Goal: Find specific page/section: Find specific page/section

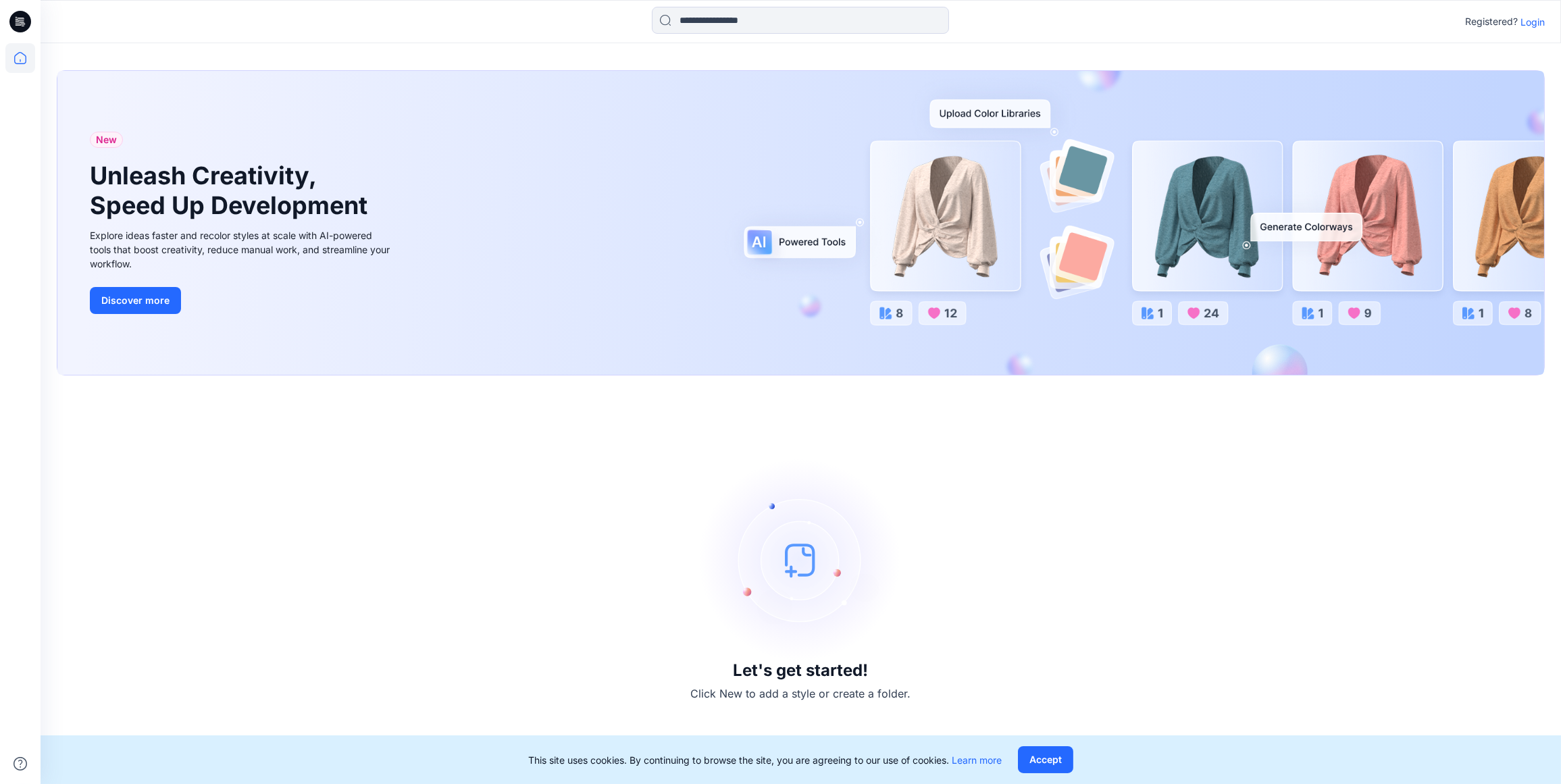
click at [1529, 20] on p "Login" at bounding box center [1532, 22] width 24 height 14
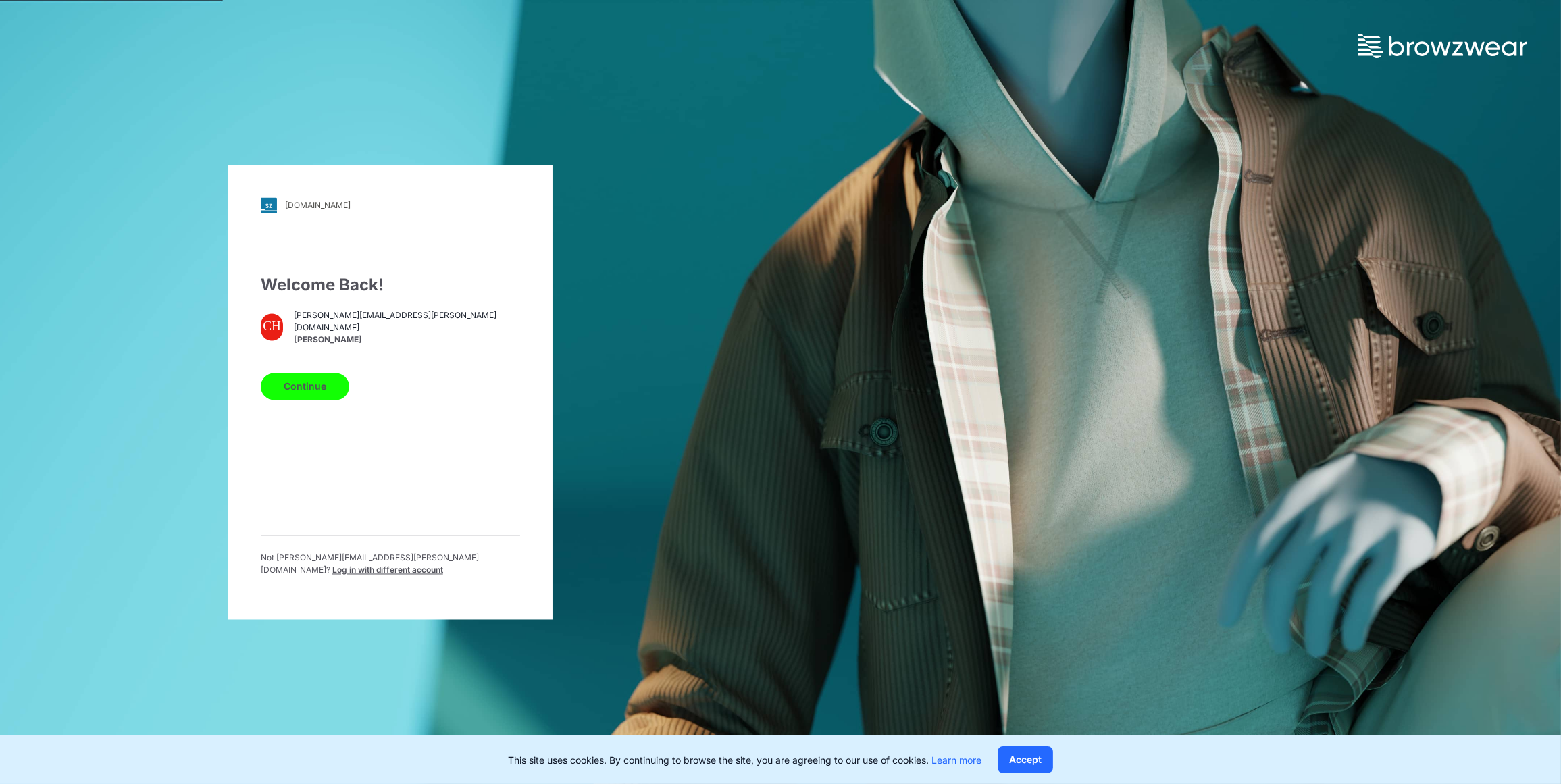
click at [299, 390] on button "Continue" at bounding box center [305, 386] width 88 height 27
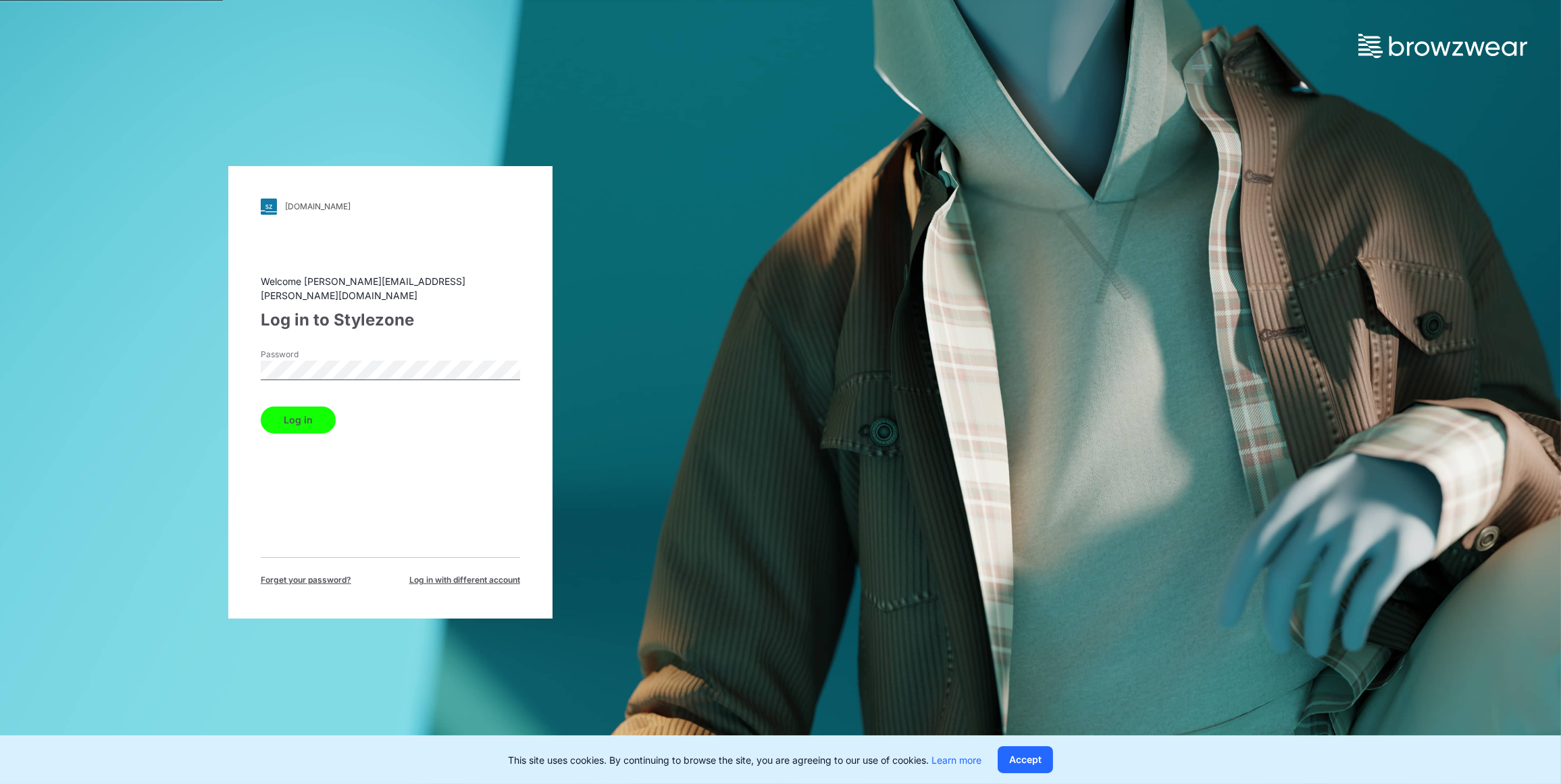
click at [298, 413] on button "Log in" at bounding box center [298, 420] width 75 height 27
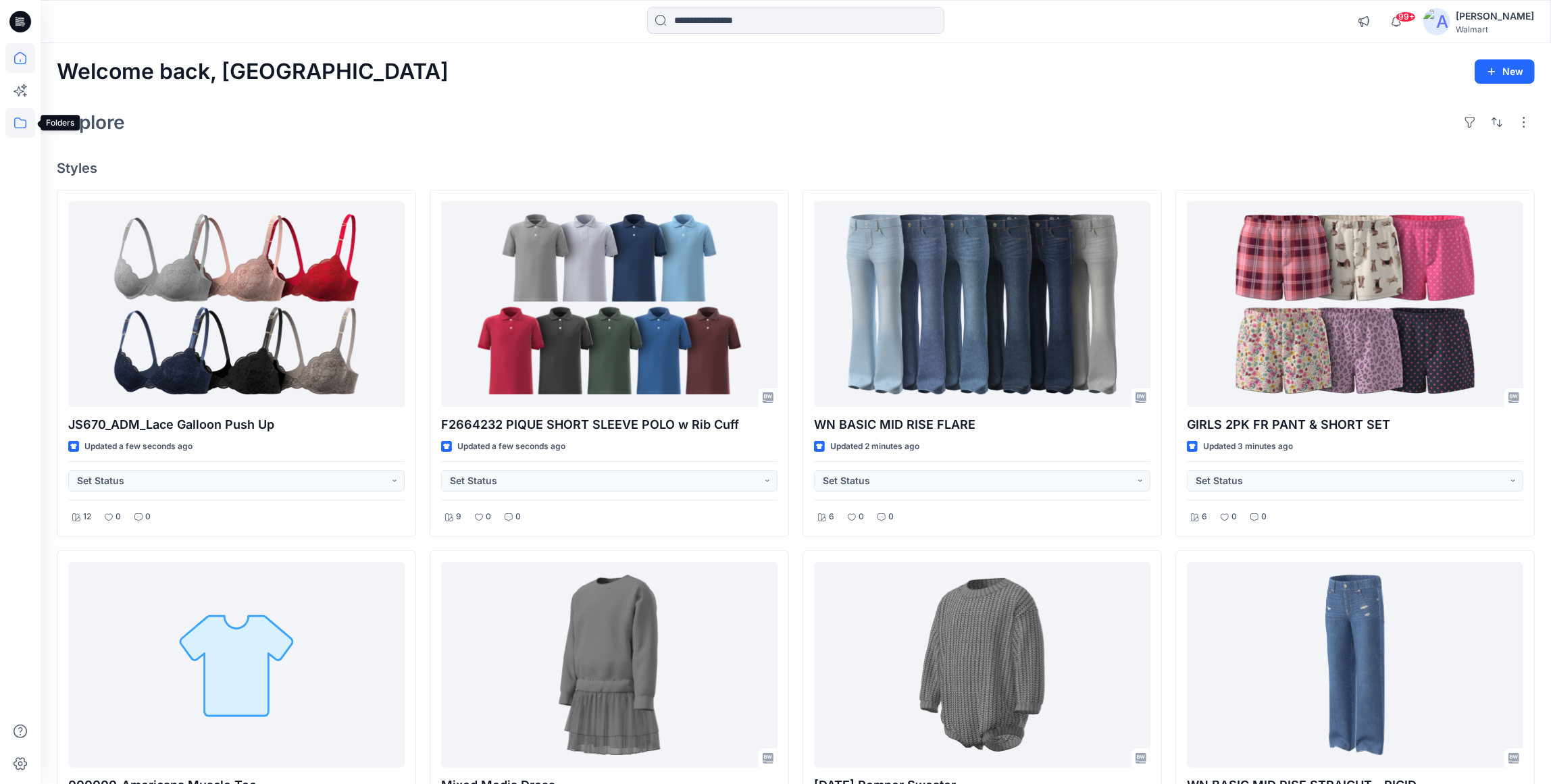
click at [17, 121] on icon at bounding box center [21, 123] width 30 height 30
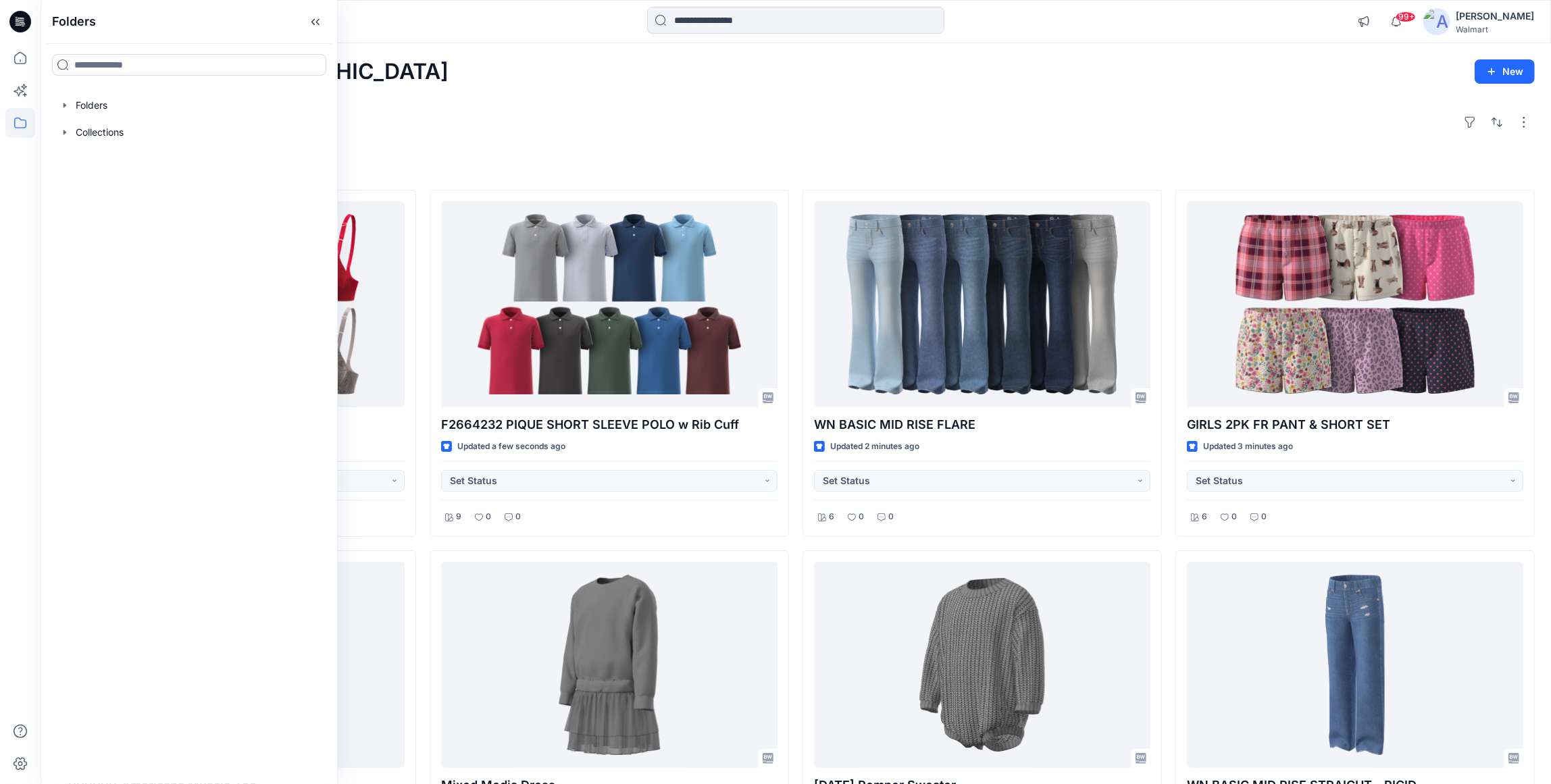
click at [463, 137] on div "Welcome back, Carolina New Explore Styles JS670_ADM_Lace Galloon Push Up Update…" at bounding box center [795, 684] width 1510 height 1281
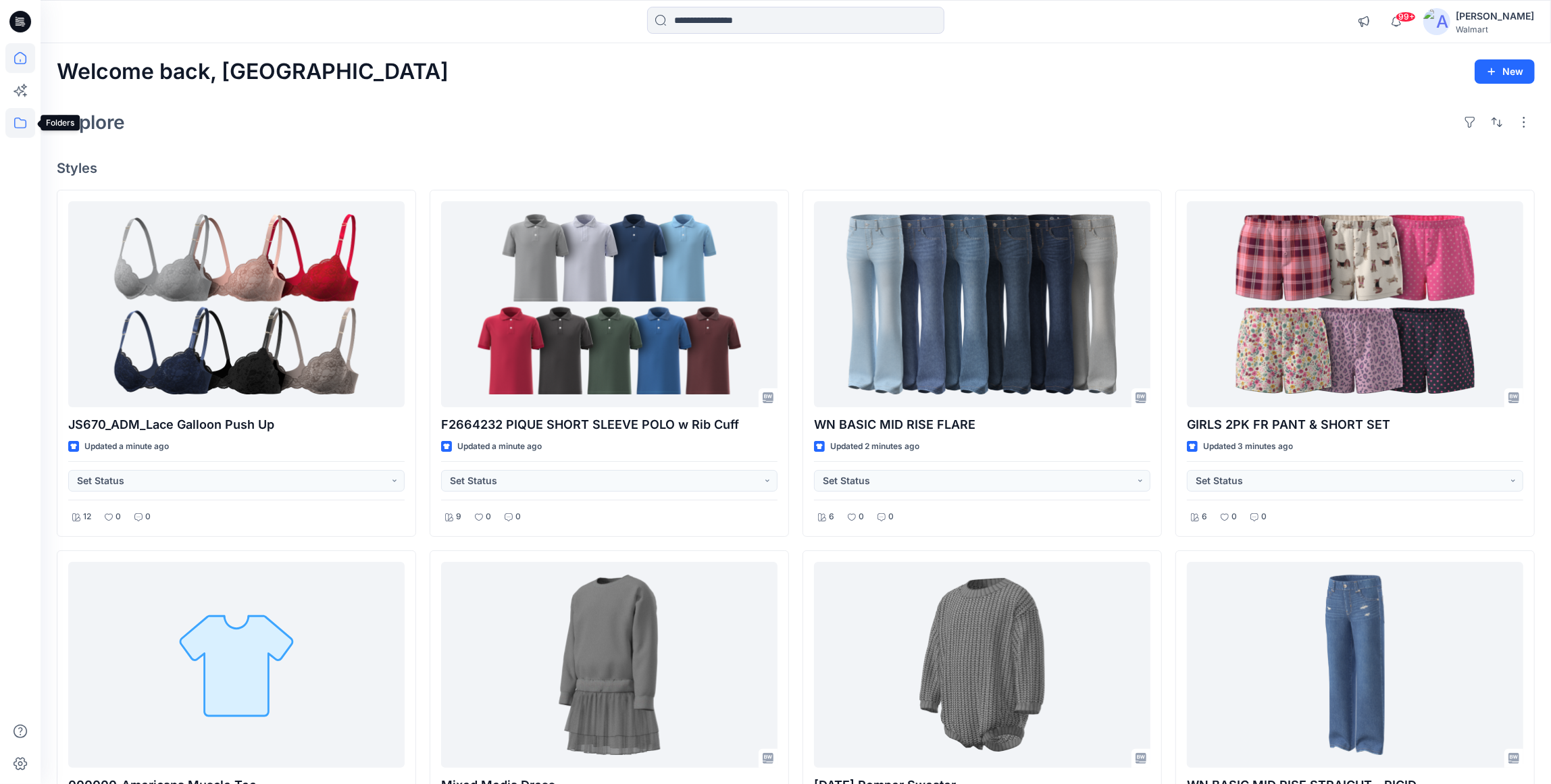
click at [21, 122] on icon at bounding box center [21, 123] width 30 height 30
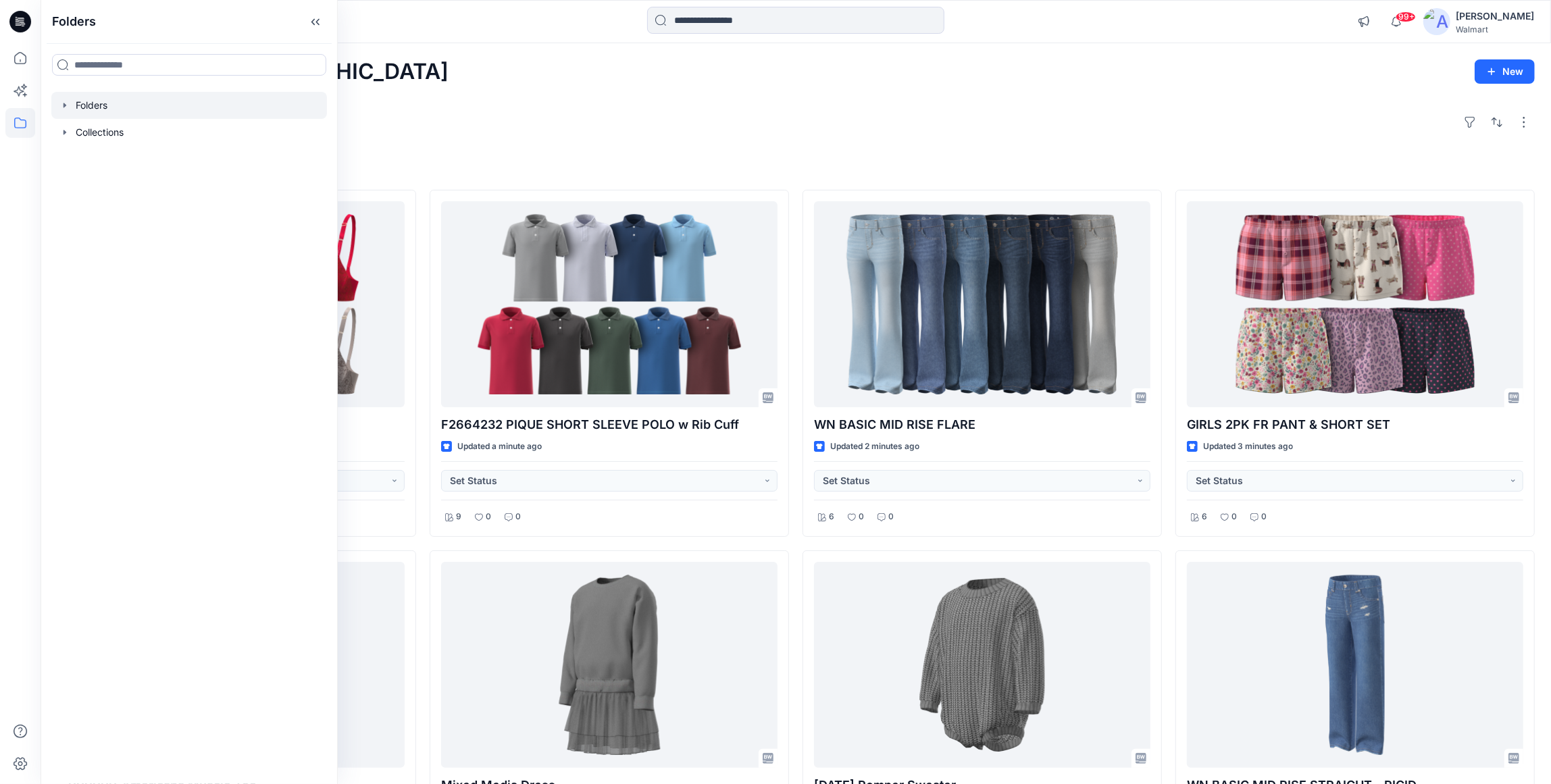
click at [63, 110] on icon "button" at bounding box center [65, 106] width 11 height 11
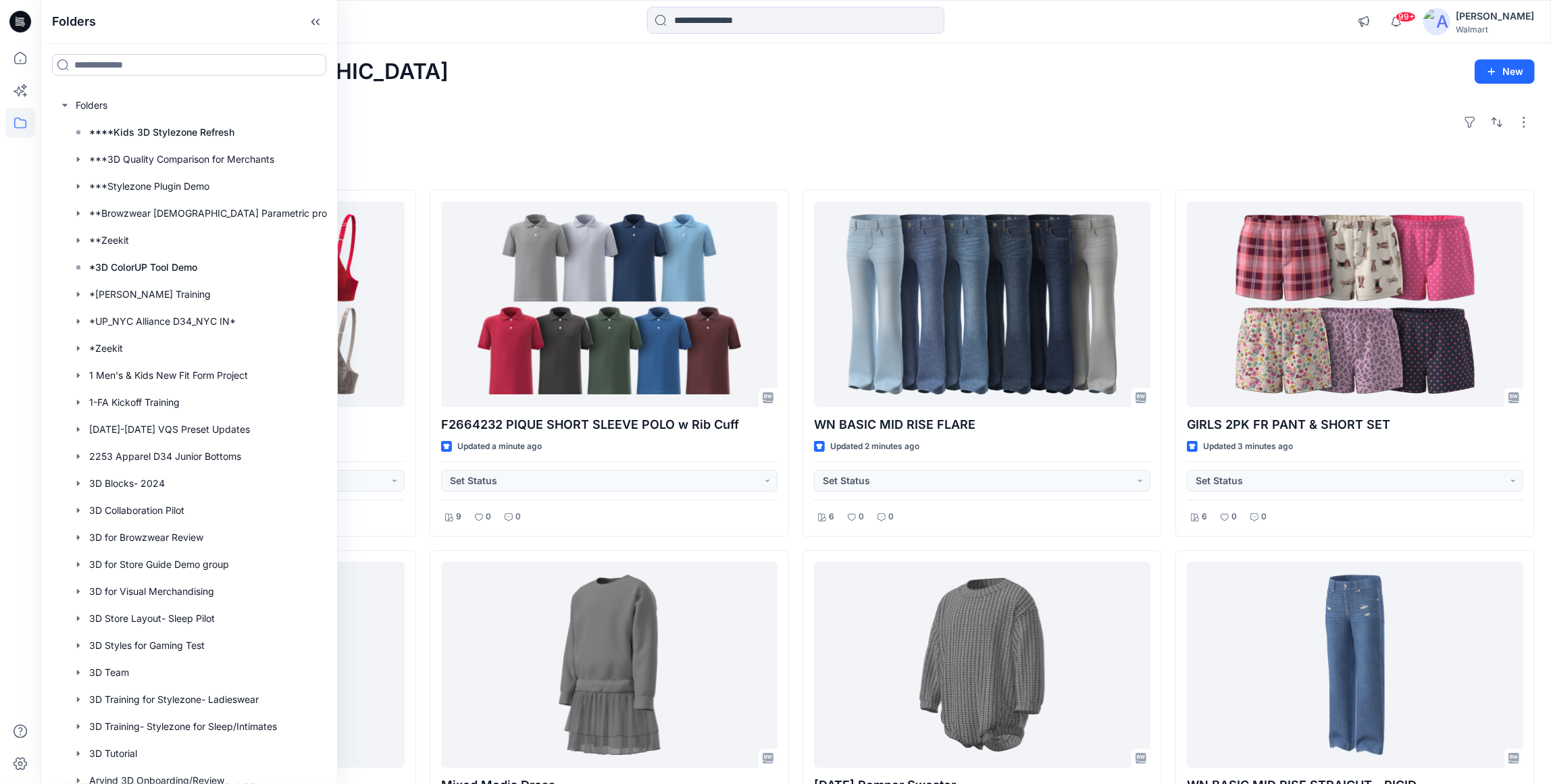
click at [186, 70] on input at bounding box center [189, 64] width 274 height 21
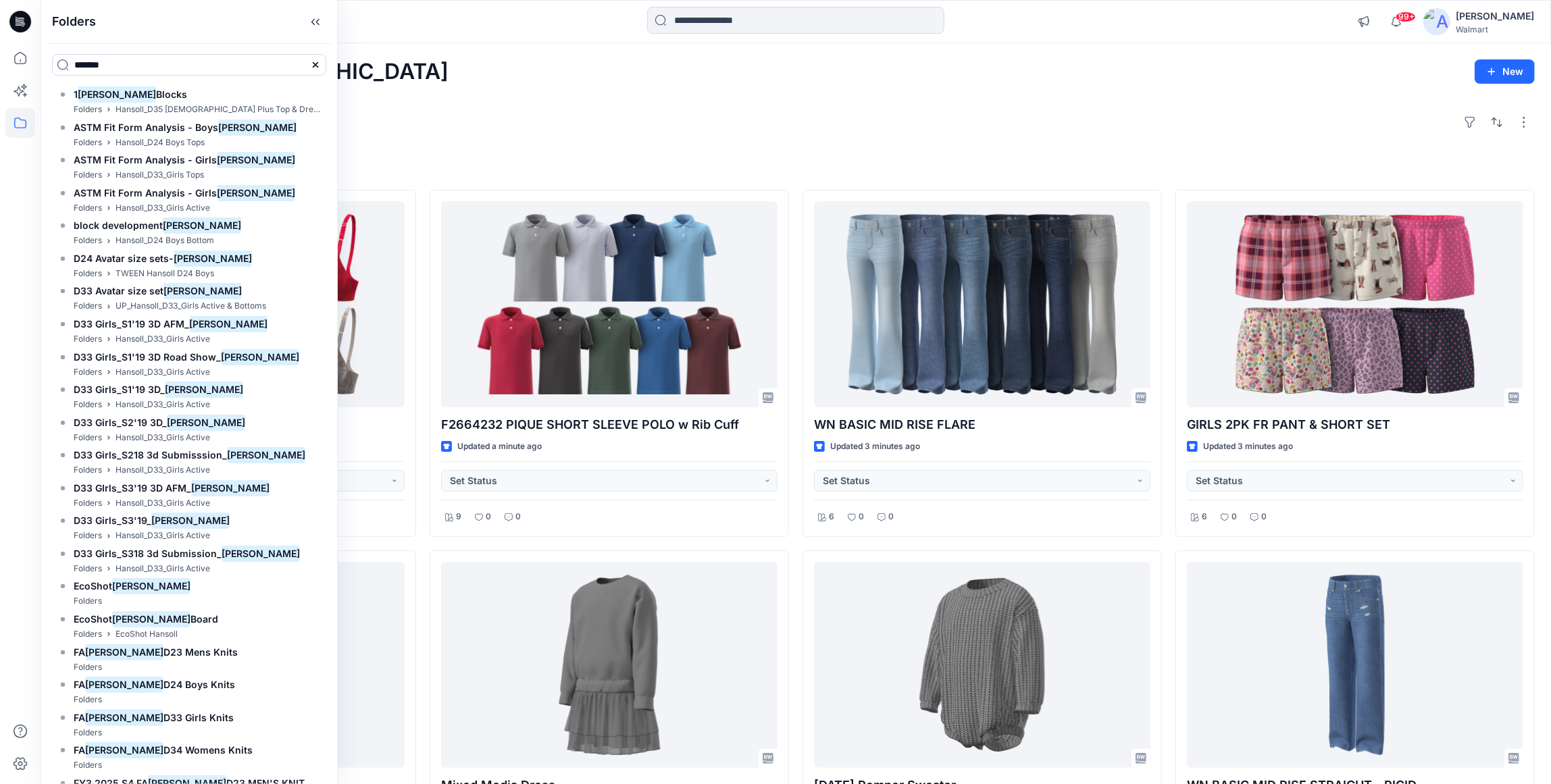
drag, startPoint x: 156, startPoint y: 64, endPoint x: 37, endPoint y: 58, distance: 119.2
click at [49, 66] on div "*******" at bounding box center [189, 65] width 296 height 43
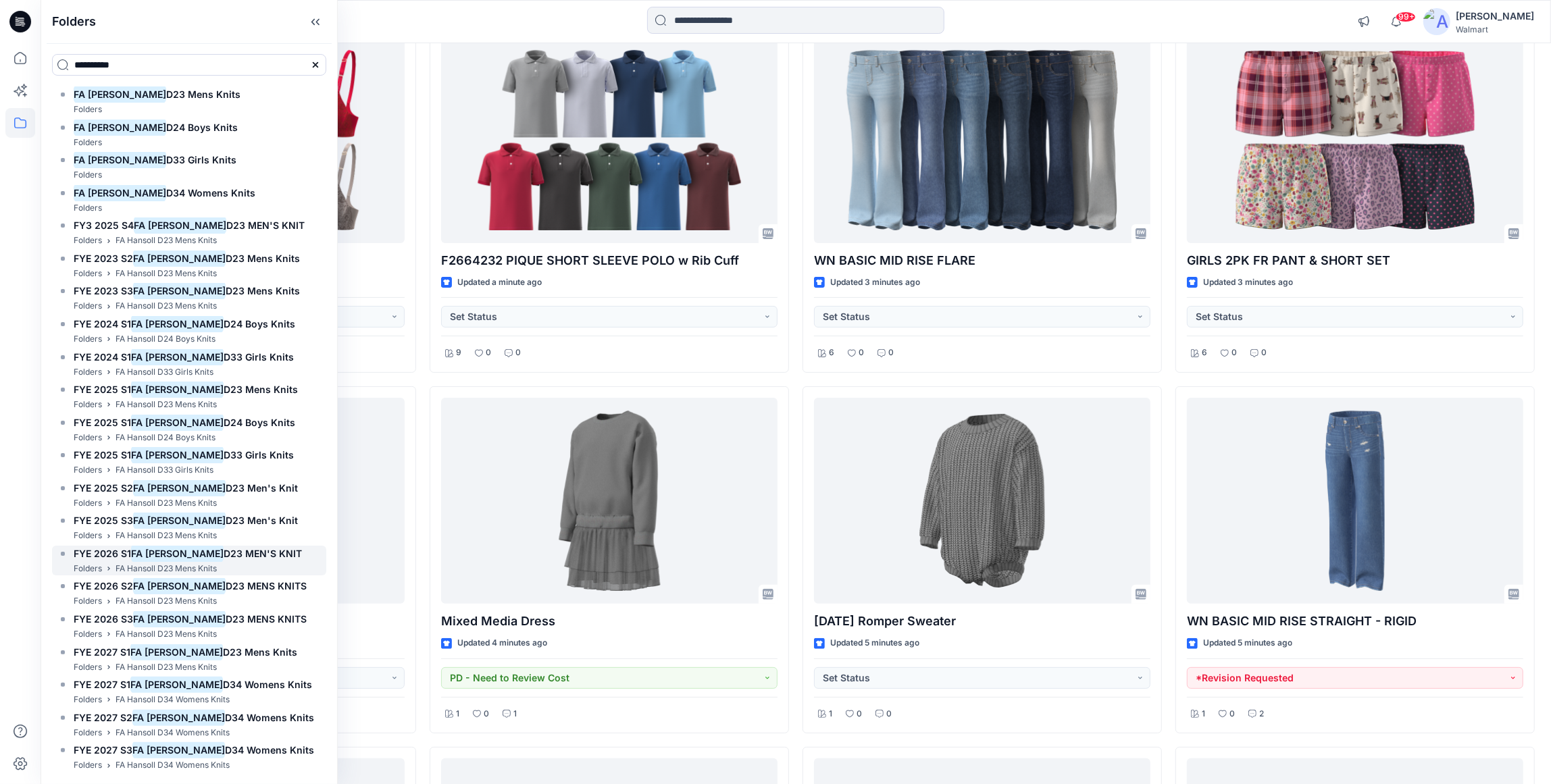
scroll to position [203, 0]
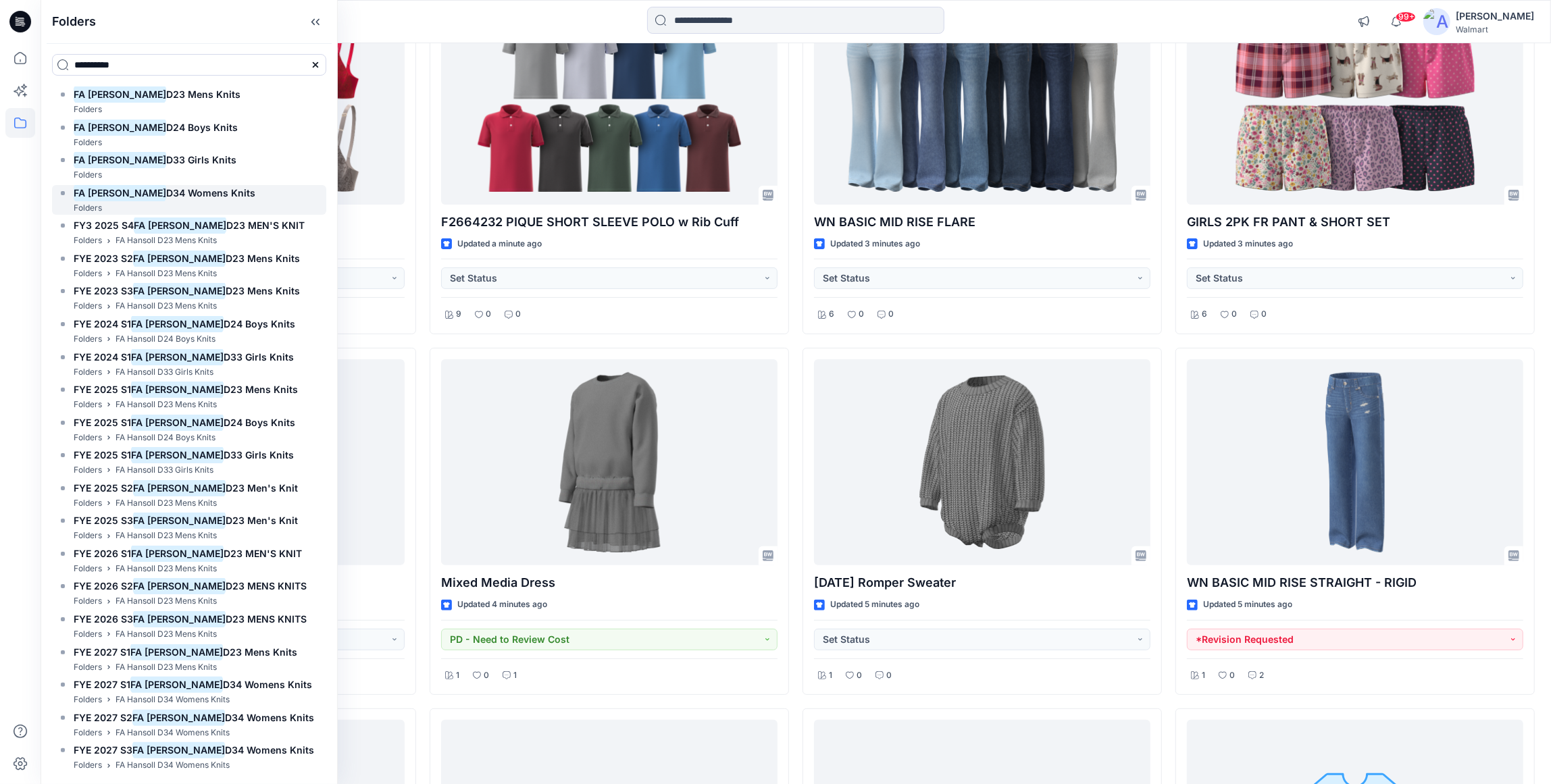
type input "**********"
click at [196, 193] on span "D34 Womens Knits" at bounding box center [210, 193] width 89 height 12
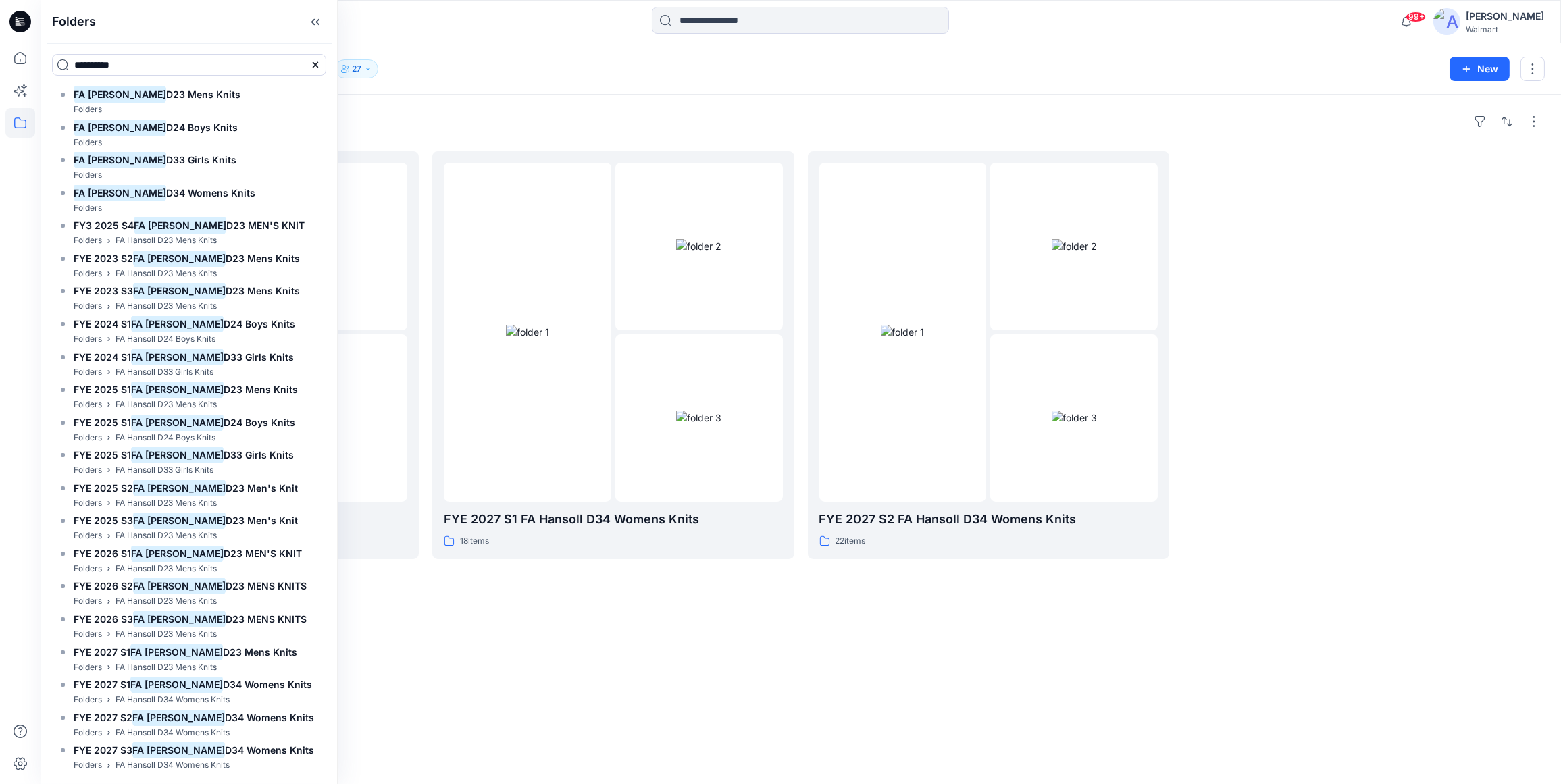
click at [411, 22] on div at bounding box center [231, 22] width 381 height 30
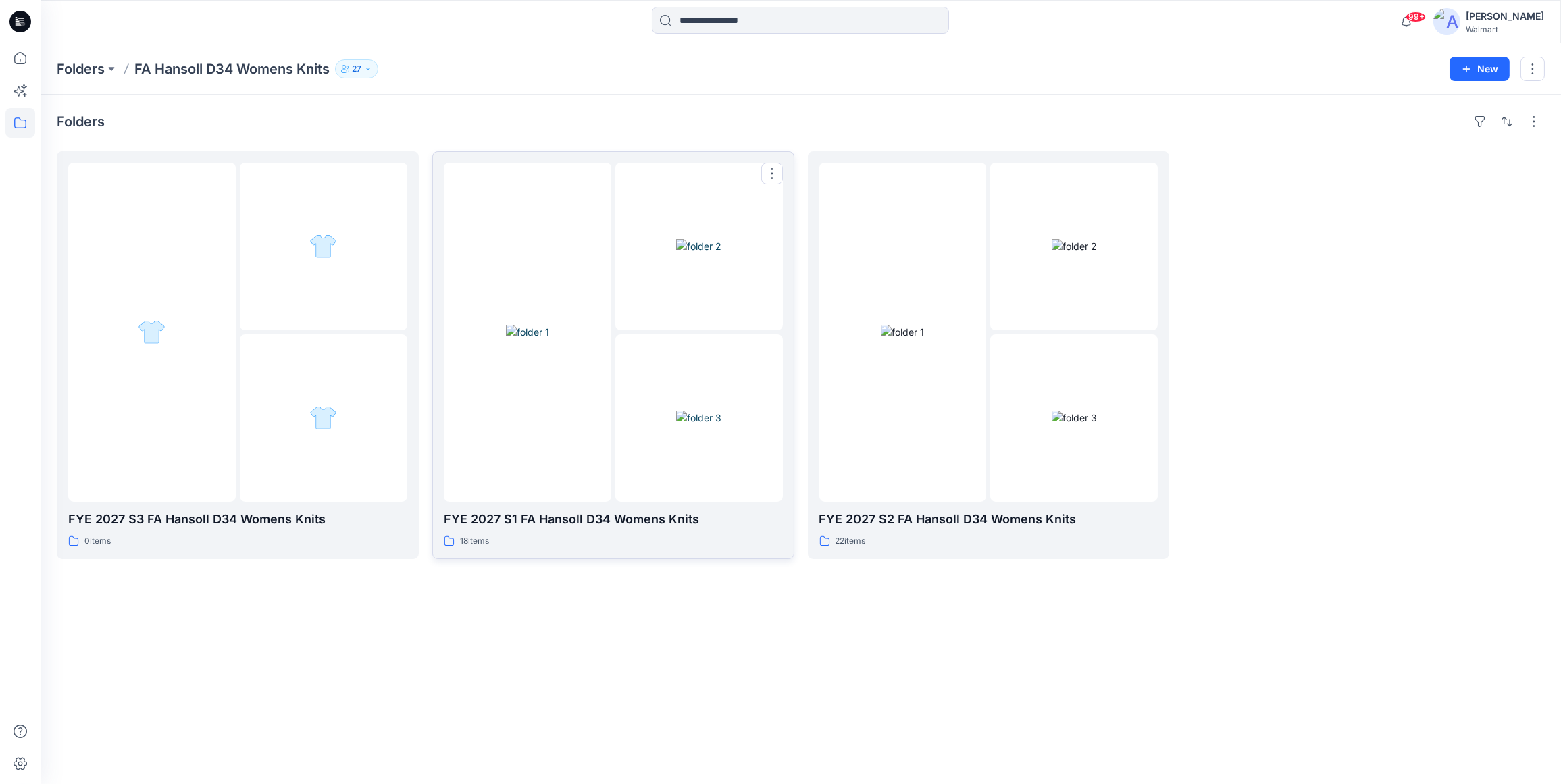
click at [721, 411] on img at bounding box center [698, 418] width 45 height 14
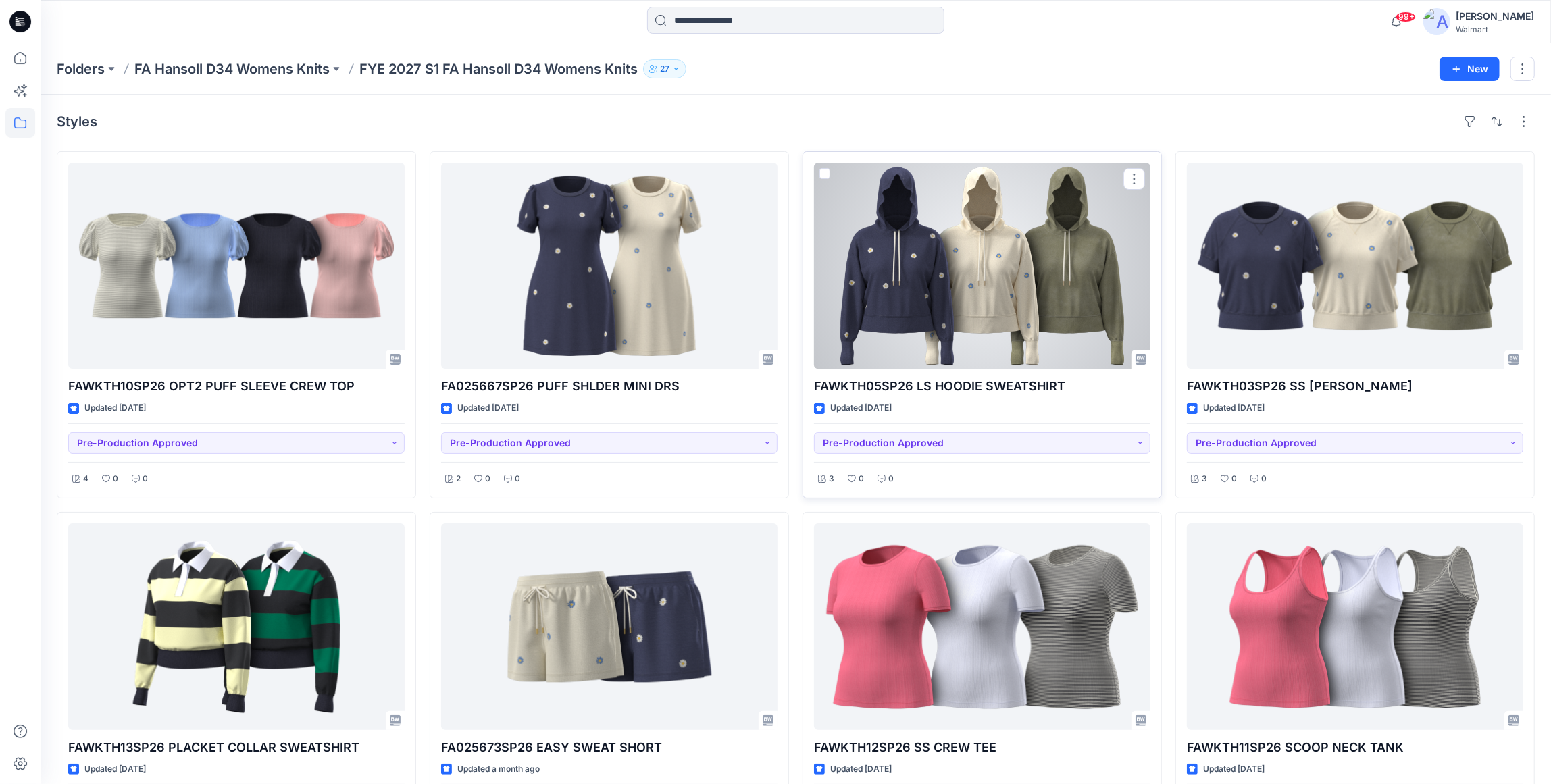
click at [954, 302] on div at bounding box center [982, 265] width 336 height 206
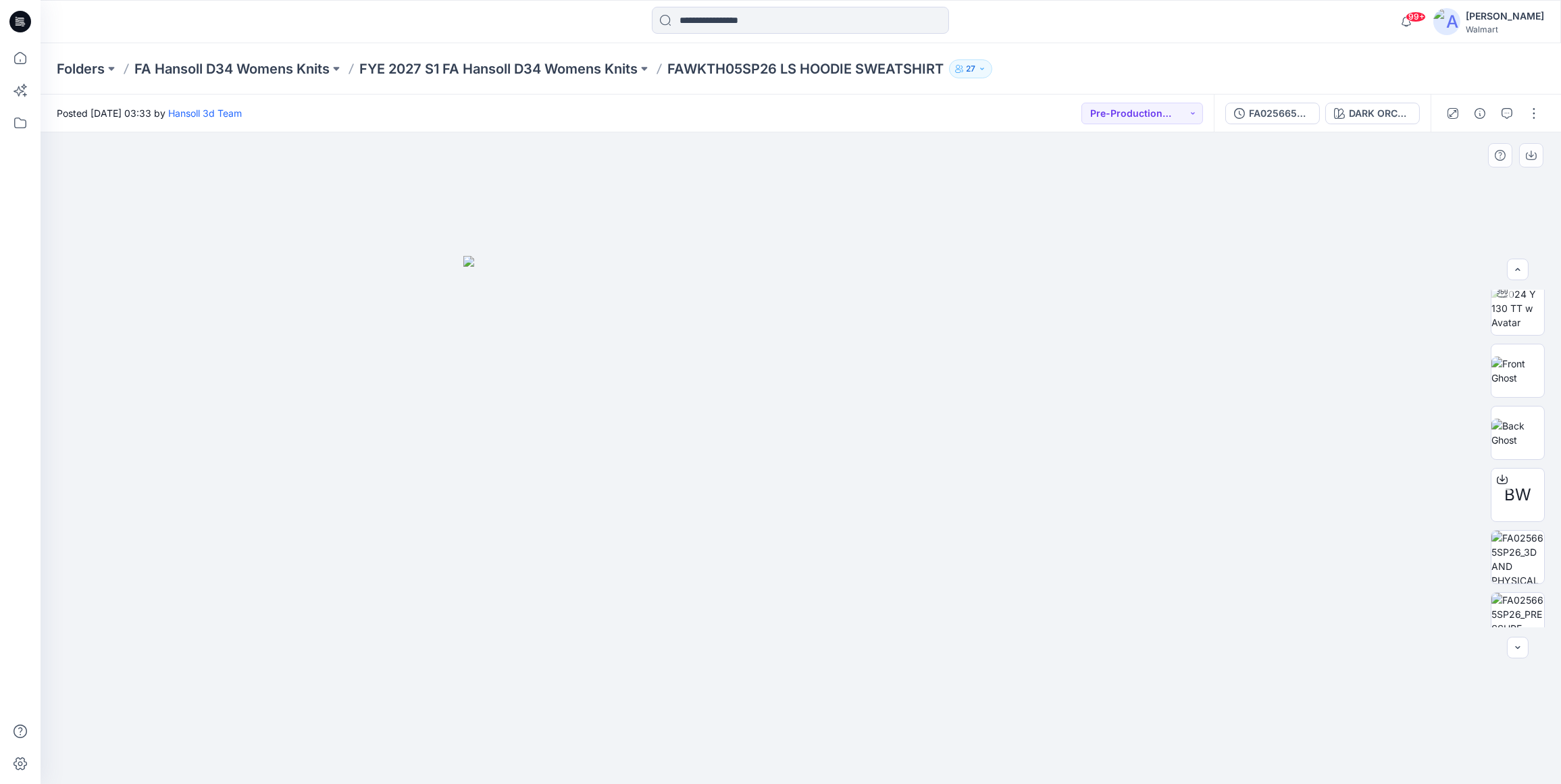
scroll to position [399, 0]
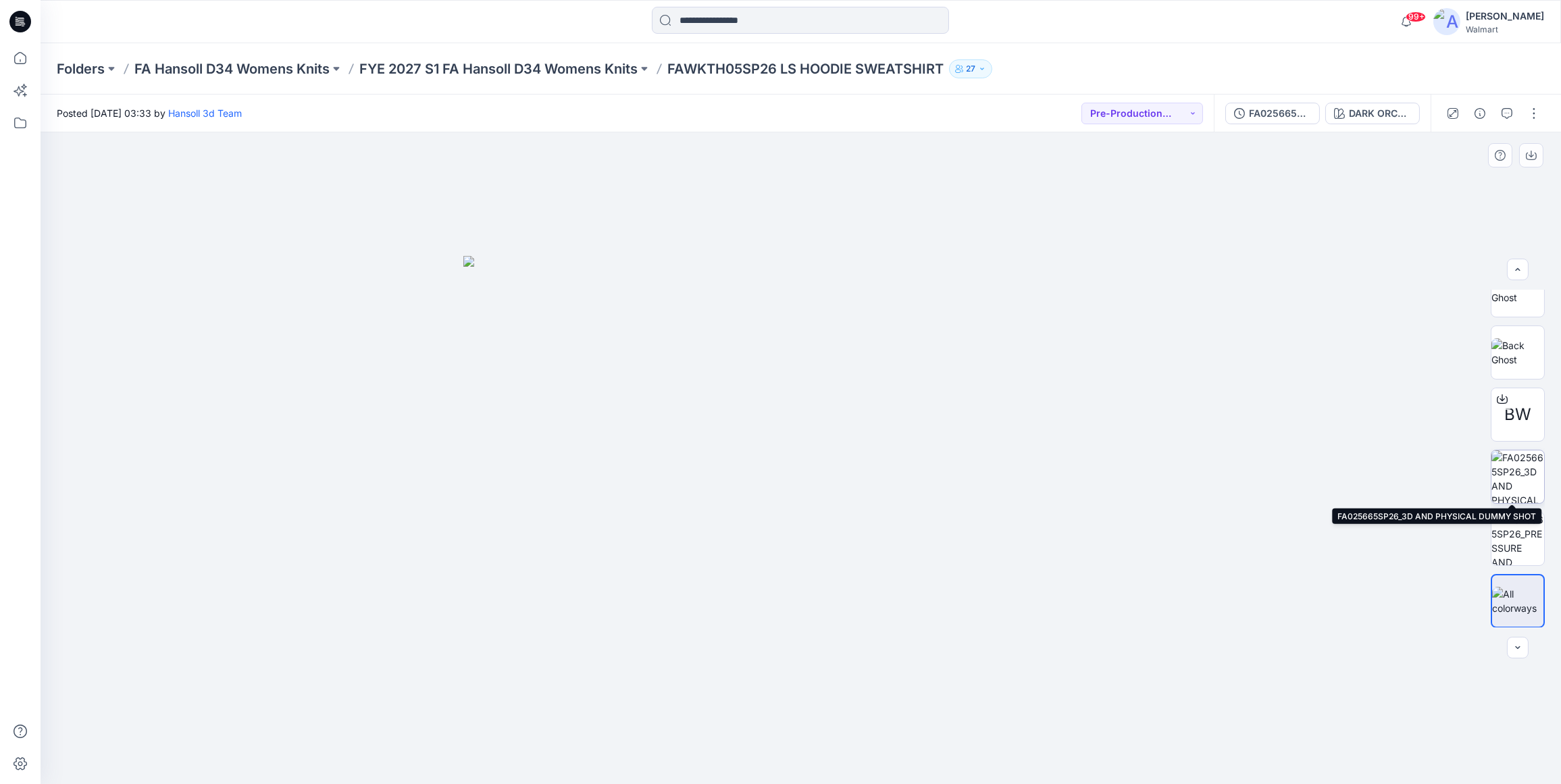
click at [1526, 469] on img at bounding box center [1517, 476] width 53 height 53
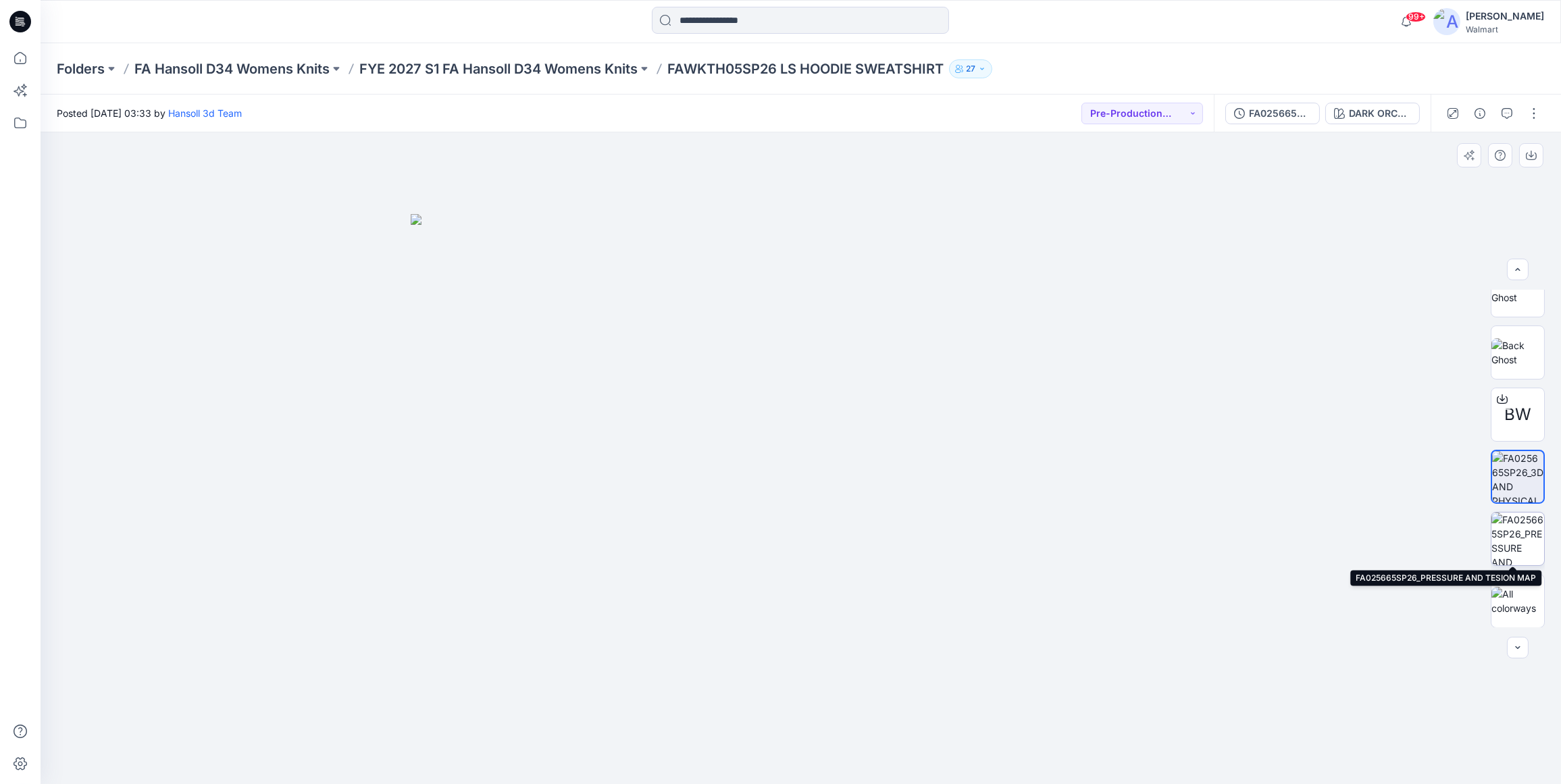
click at [1517, 536] on img at bounding box center [1517, 538] width 53 height 53
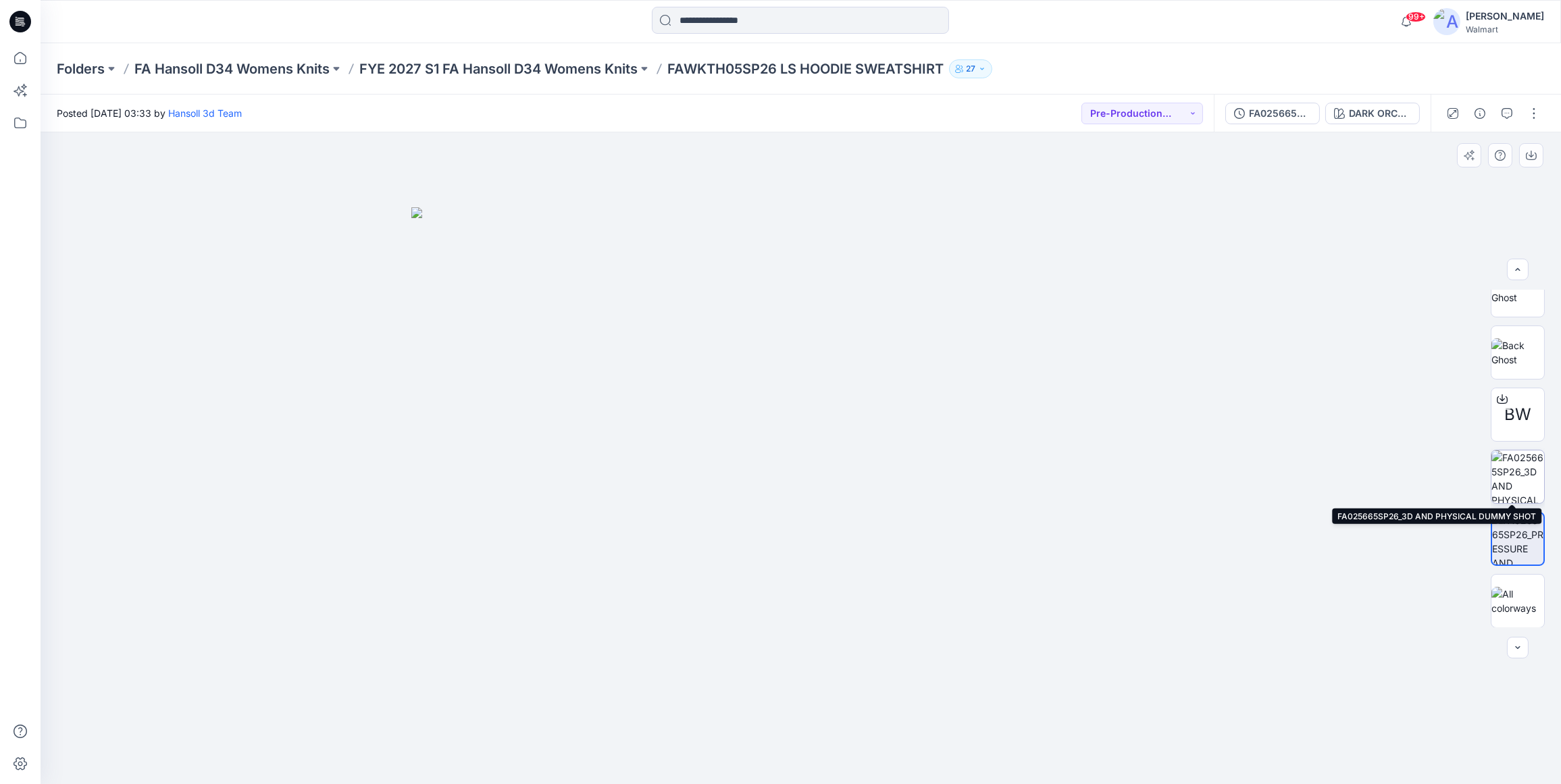
click at [1522, 468] on img at bounding box center [1517, 476] width 53 height 53
